Goal: Information Seeking & Learning: Learn about a topic

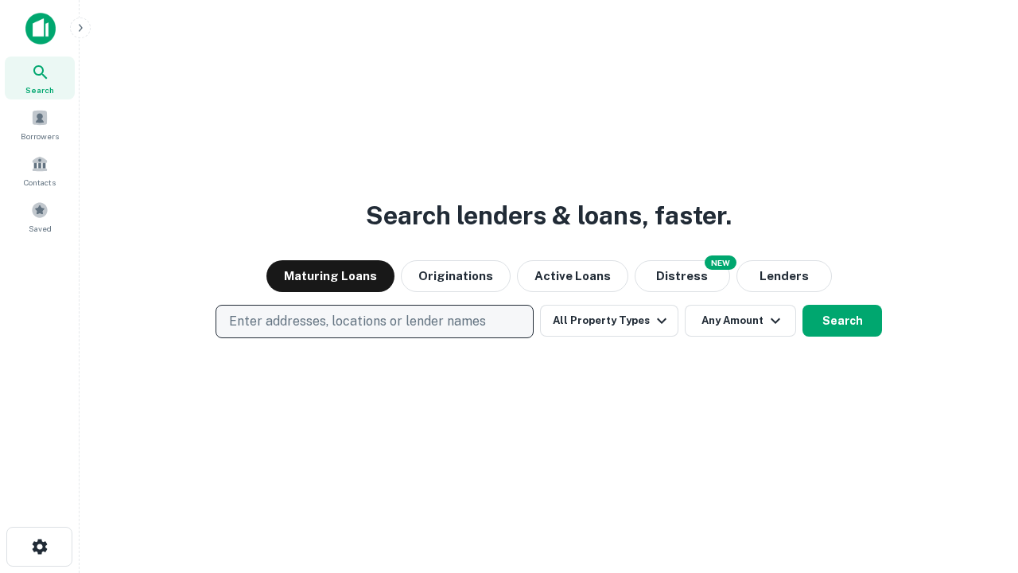
click at [374, 321] on p "Enter addresses, locations or lender names" at bounding box center [357, 321] width 257 height 19
type input "**********"
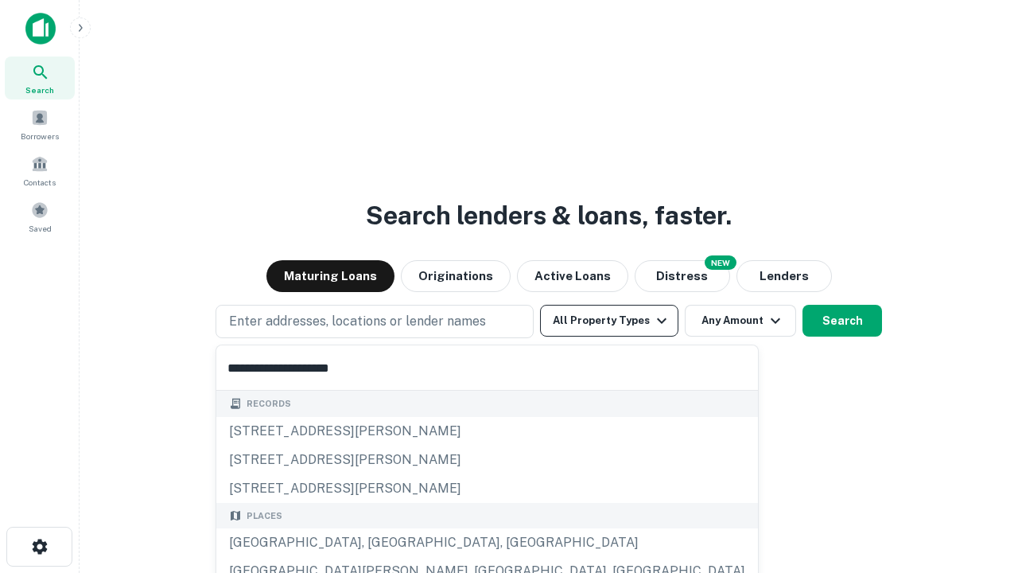
click at [380, 542] on div "[GEOGRAPHIC_DATA], [GEOGRAPHIC_DATA], [GEOGRAPHIC_DATA]" at bounding box center [487, 542] width 542 height 29
click at [609, 321] on button "All Property Types" at bounding box center [609, 321] width 138 height 32
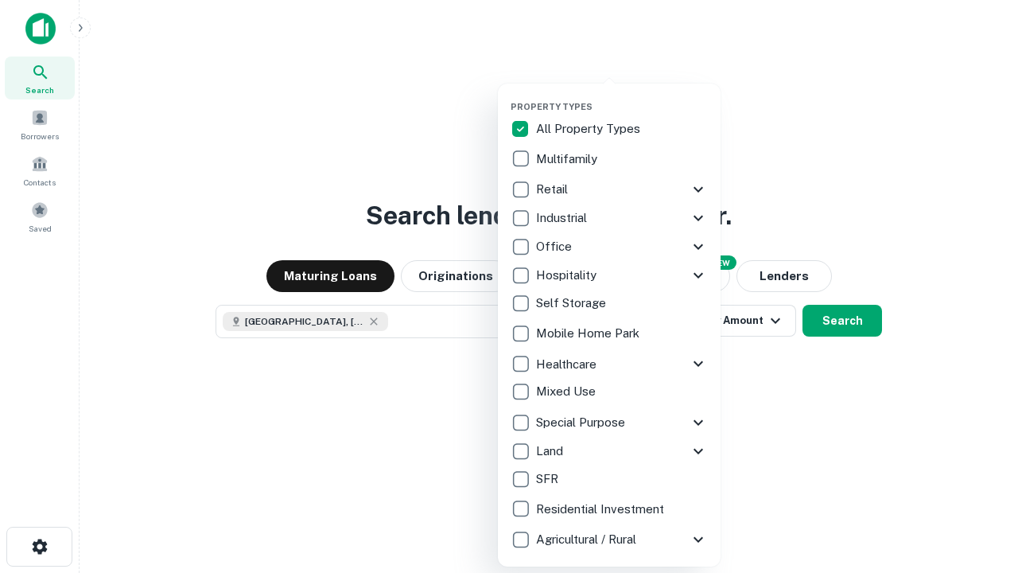
click at [622, 96] on button "button" at bounding box center [622, 96] width 223 height 1
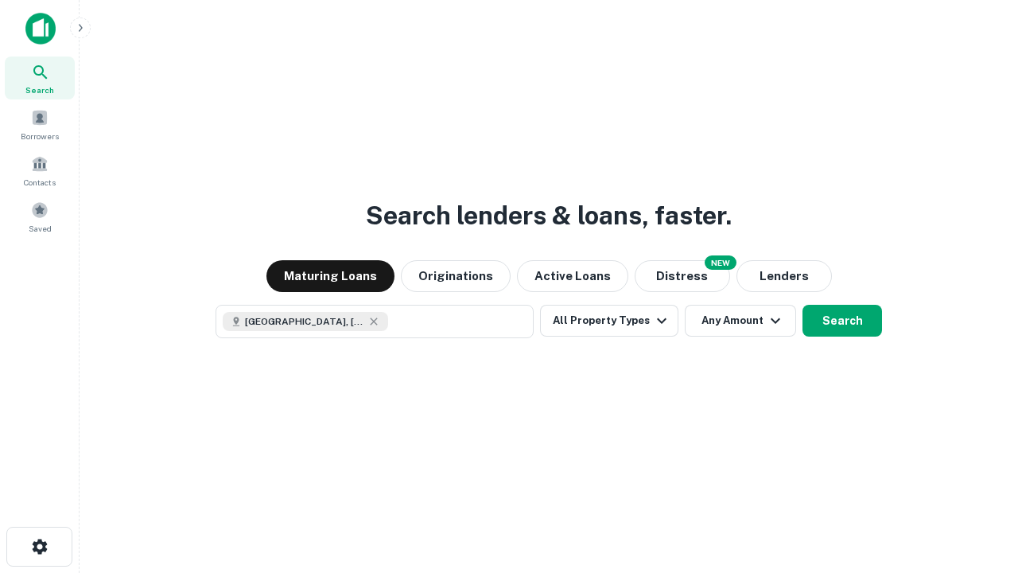
scroll to position [25, 0]
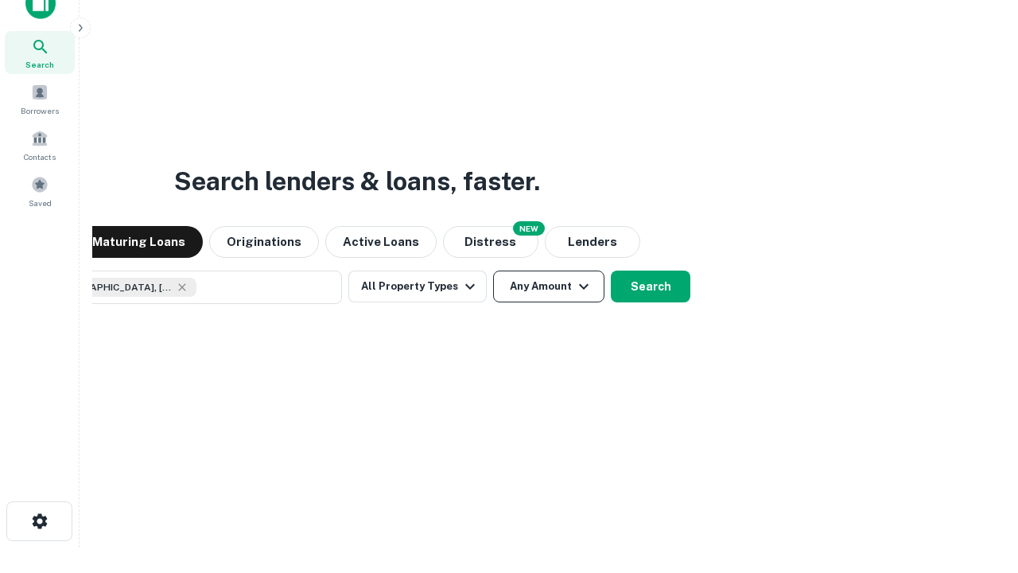
click at [493, 270] on button "Any Amount" at bounding box center [548, 286] width 111 height 32
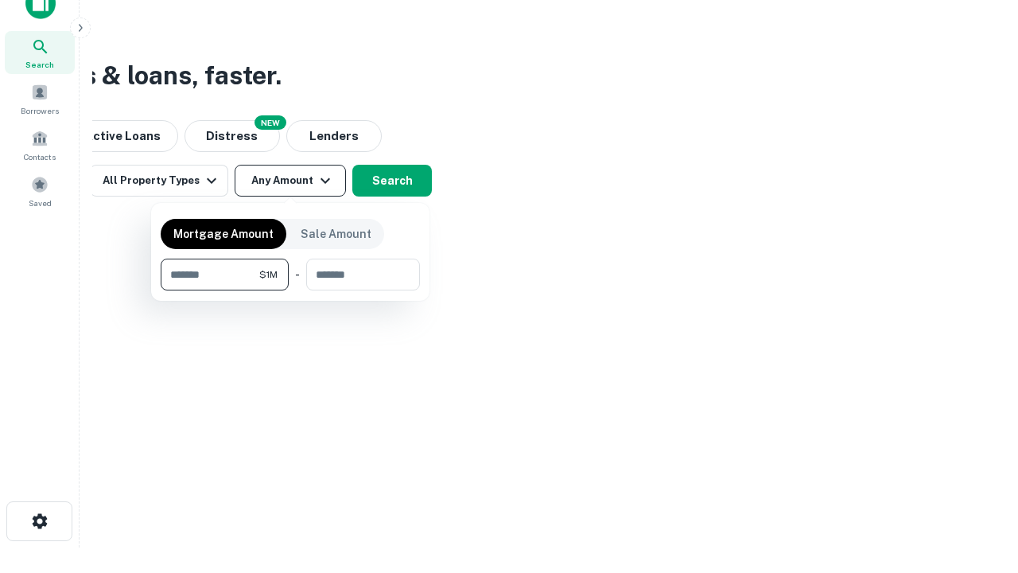
type input "*******"
click at [290, 290] on button "button" at bounding box center [290, 290] width 259 height 1
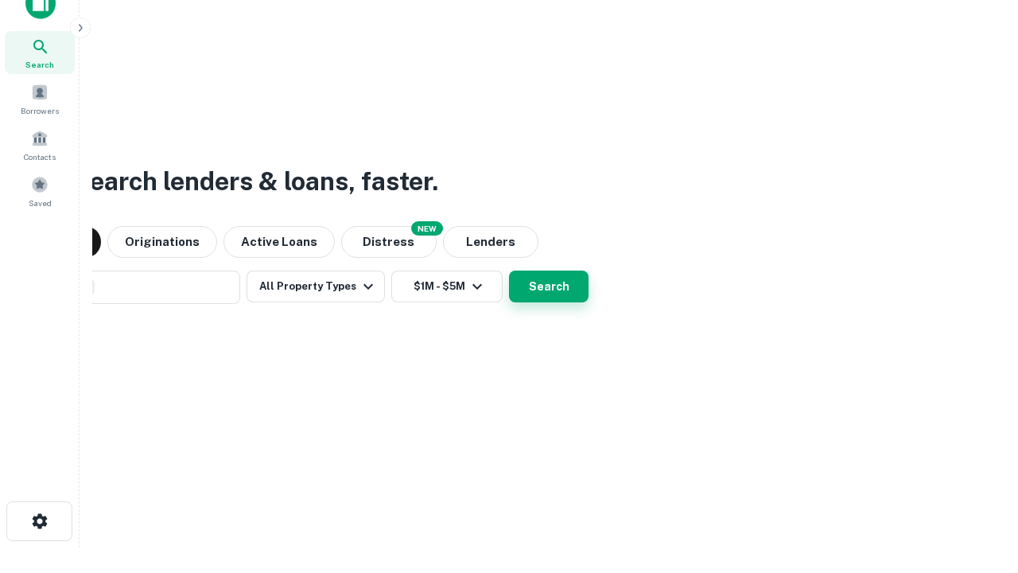
click at [509, 270] on button "Search" at bounding box center [549, 286] width 80 height 32
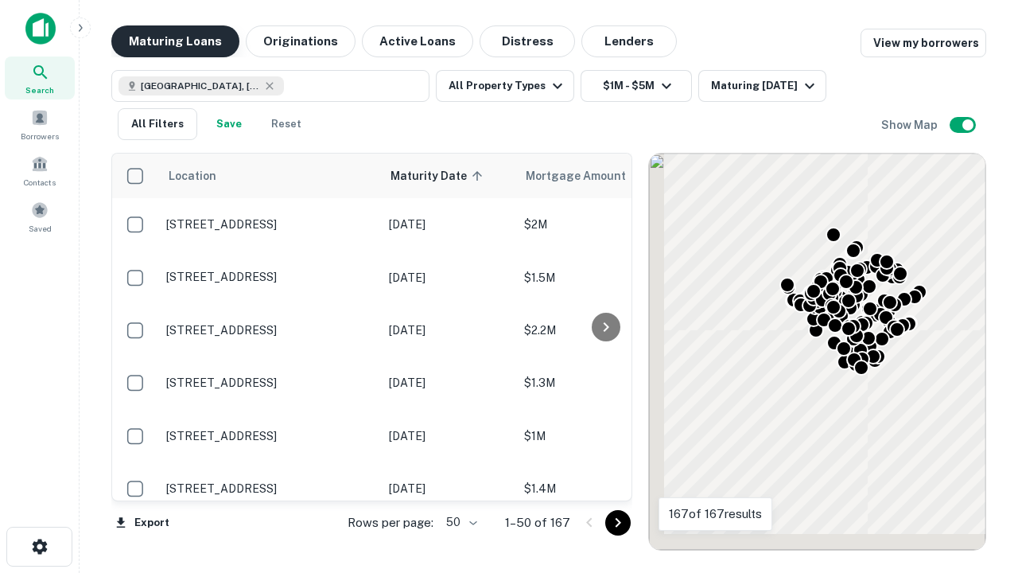
click at [175, 41] on button "Maturing Loans" at bounding box center [175, 41] width 128 height 32
